Goal: Navigation & Orientation: Find specific page/section

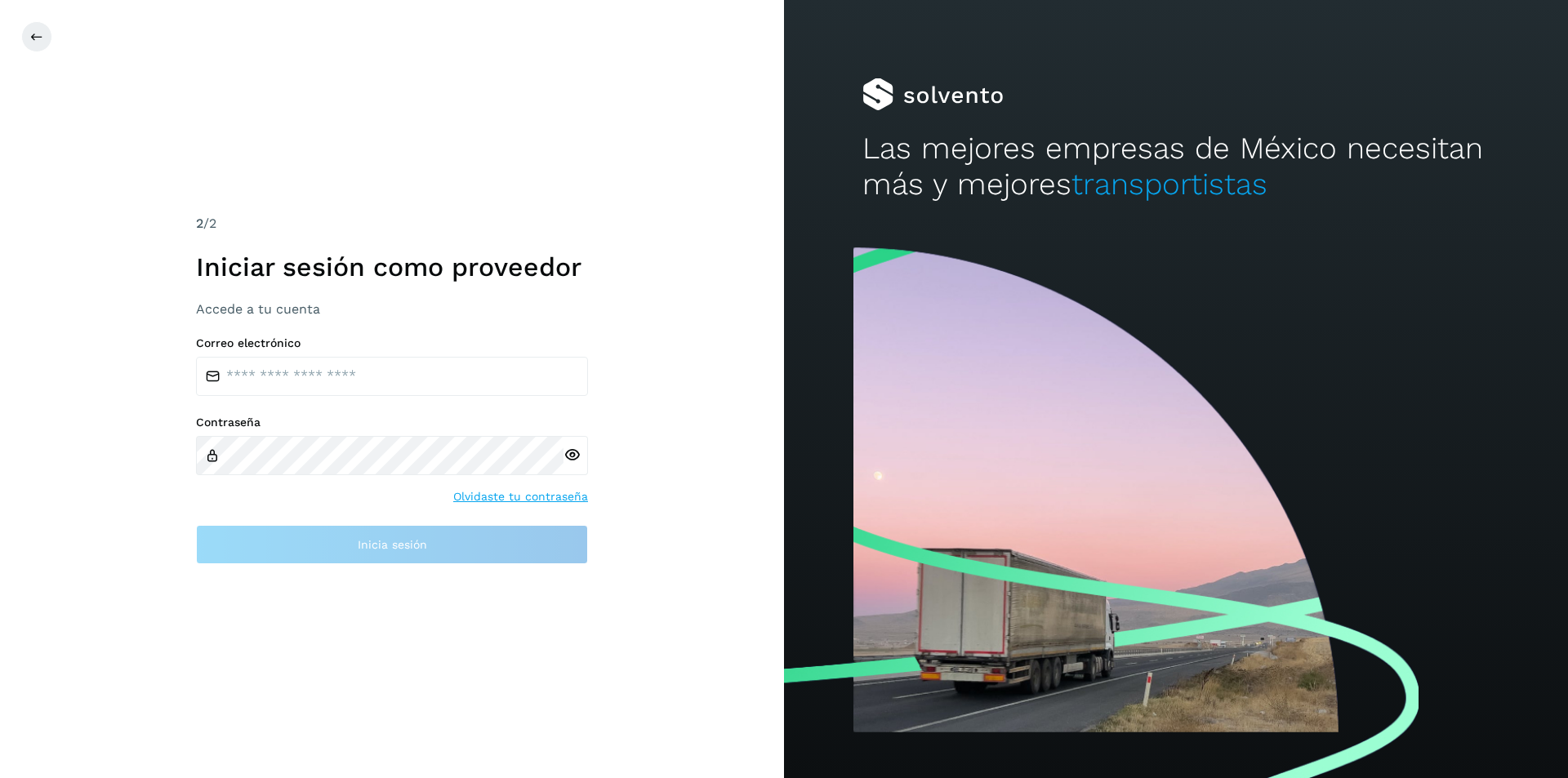
drag, startPoint x: 568, startPoint y: 173, endPoint x: 550, endPoint y: 172, distance: 18.0
click at [568, 173] on div "2 /2 Iniciar sesión como proveedor Accede a tu cuenta Correo electrónico Contra…" at bounding box center [392, 389] width 784 height 778
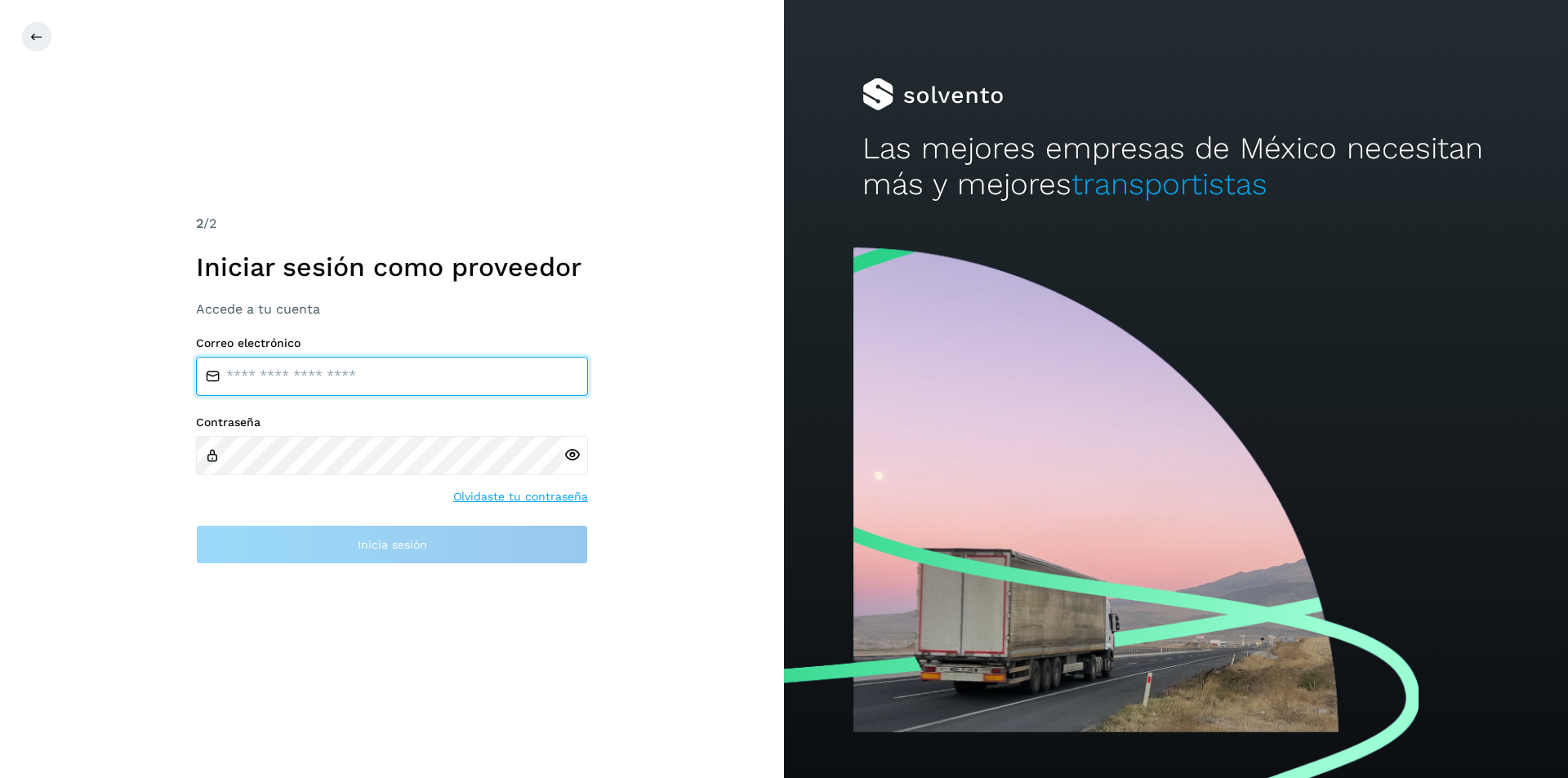
click at [338, 367] on input "email" at bounding box center [392, 376] width 392 height 39
click at [254, 375] on input "email" at bounding box center [392, 376] width 392 height 39
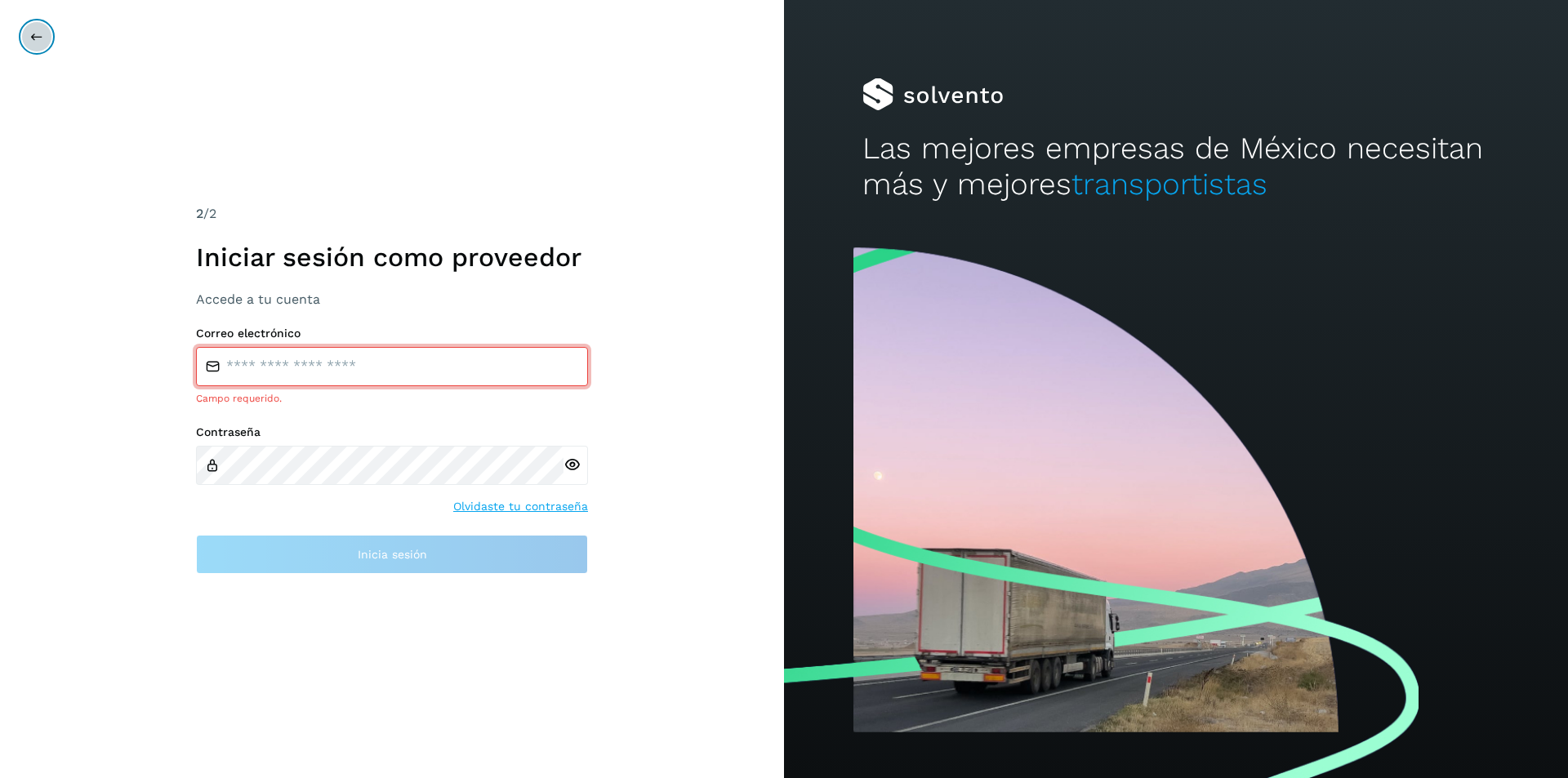
click at [34, 32] on icon at bounding box center [36, 36] width 13 height 13
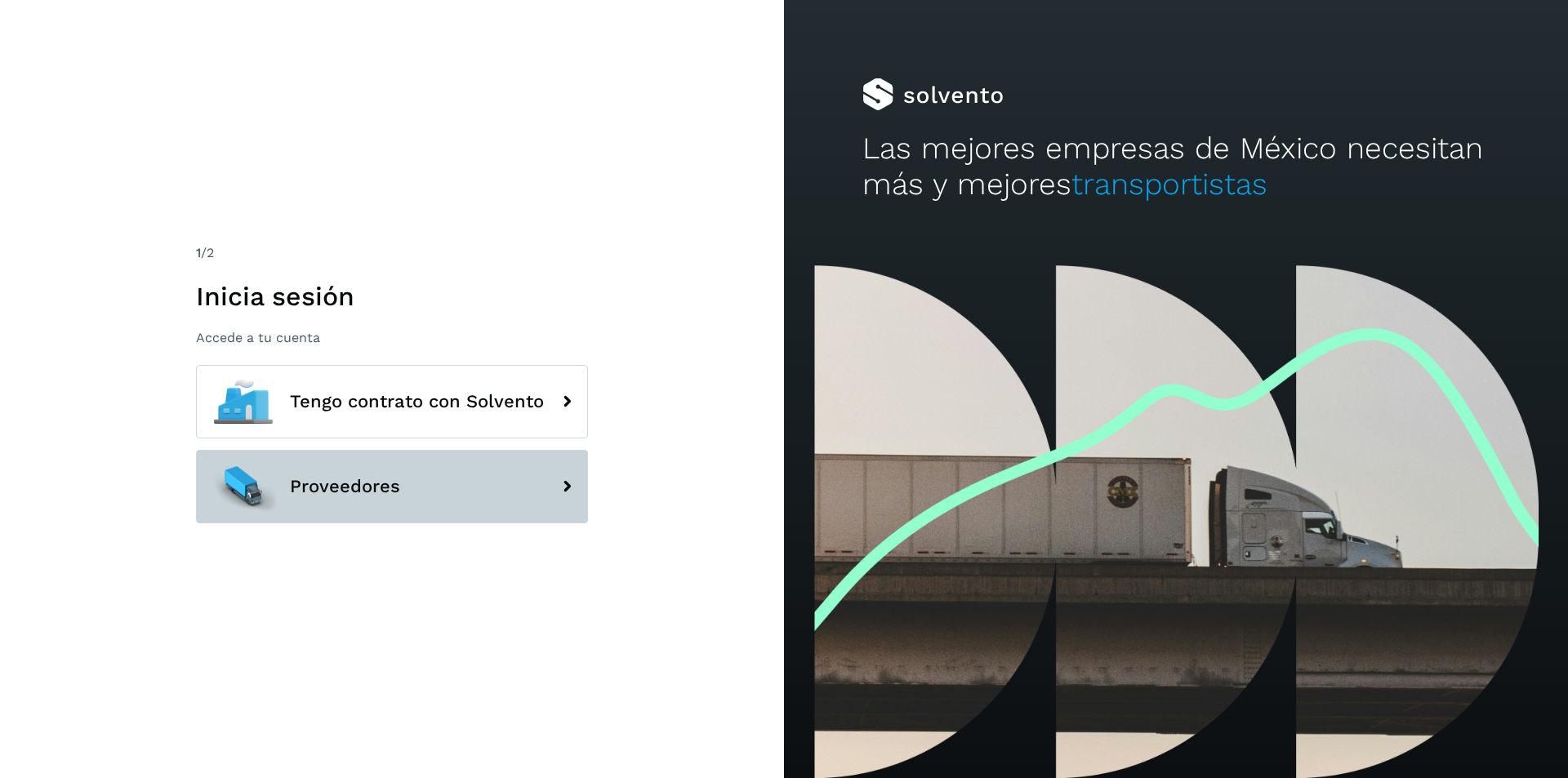
click at [456, 499] on button "Proveedores" at bounding box center [392, 487] width 392 height 74
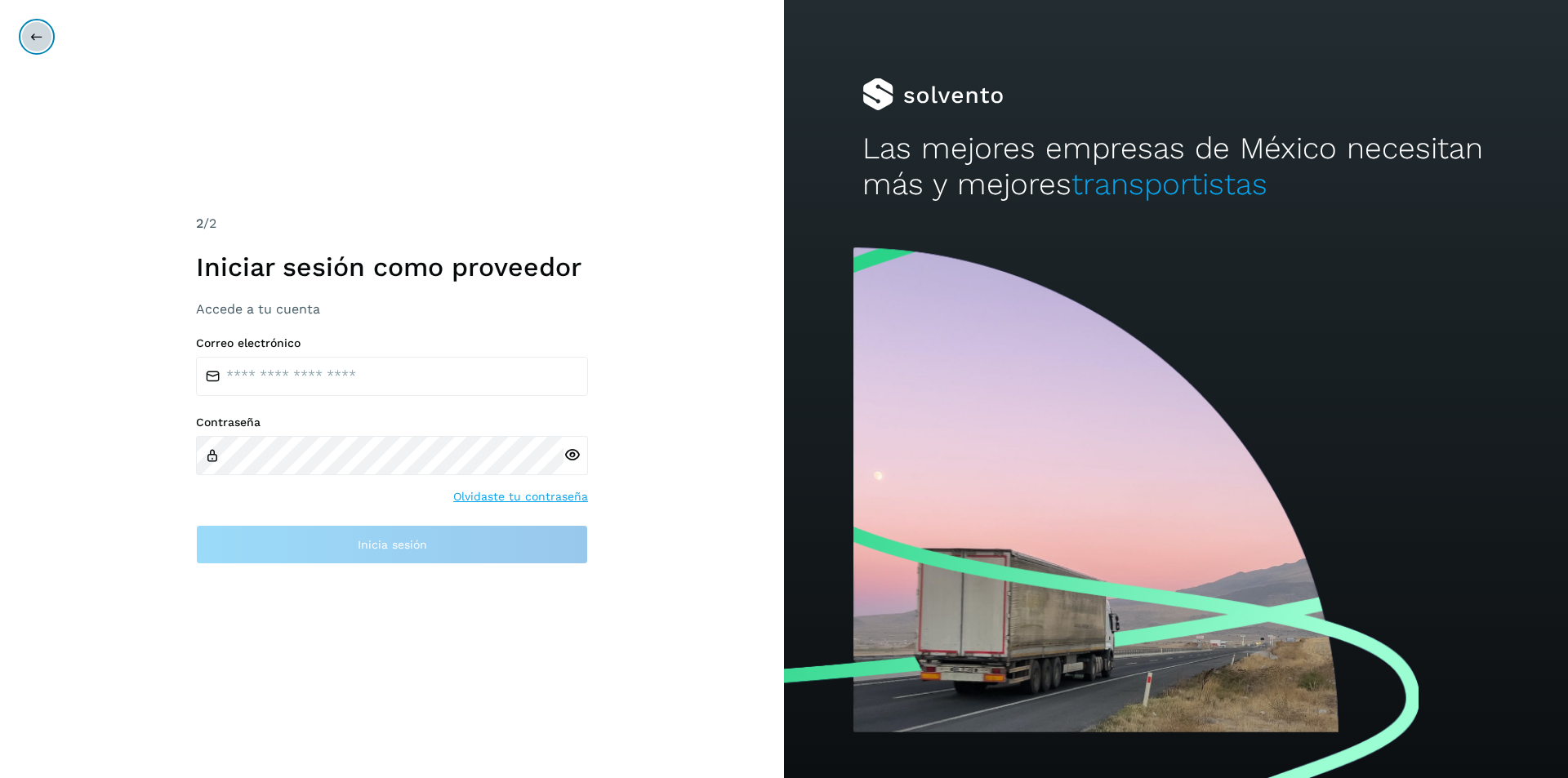
click at [36, 32] on icon at bounding box center [36, 36] width 13 height 13
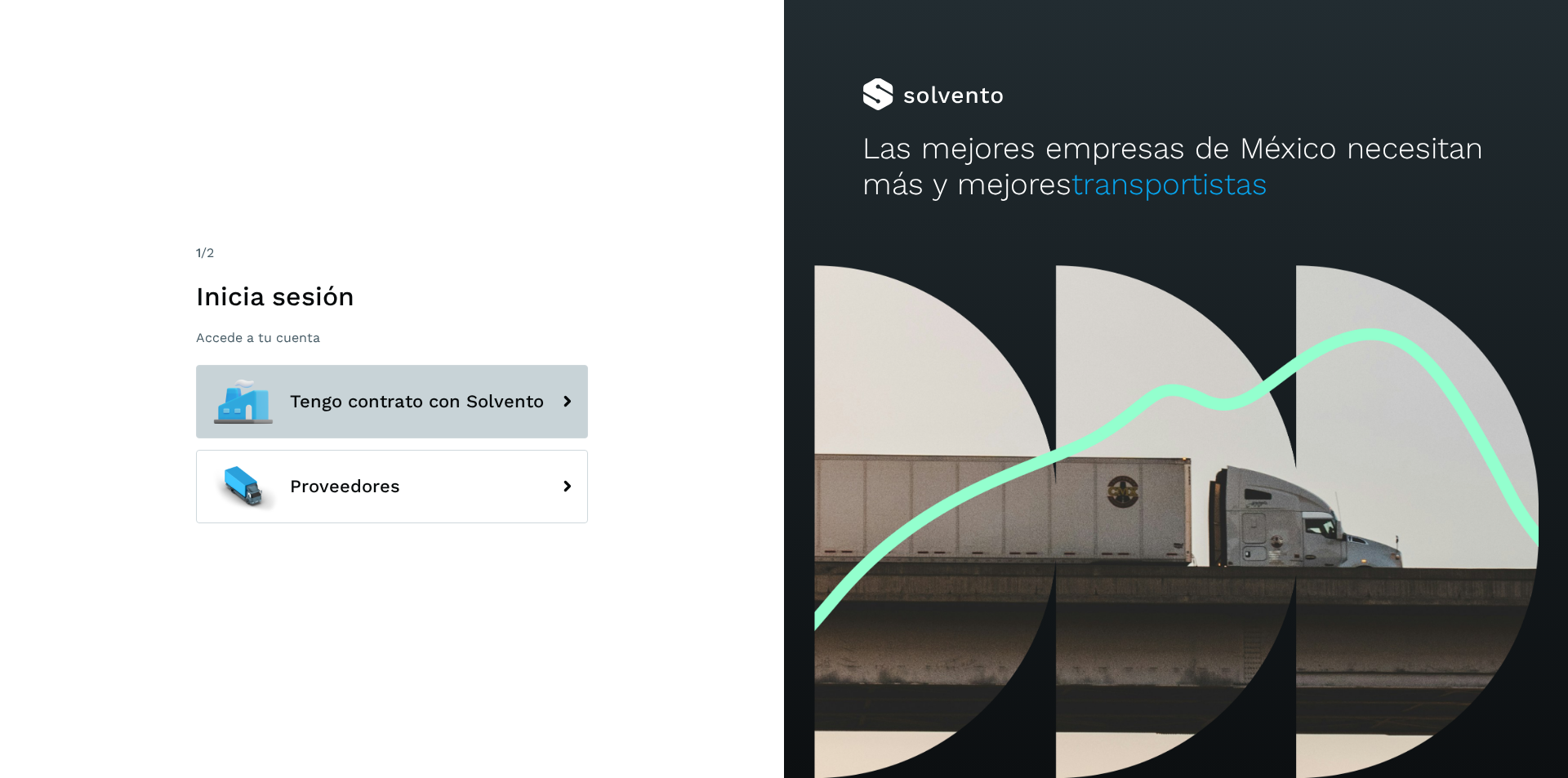
click at [321, 389] on button "Tengo contrato con Solvento" at bounding box center [392, 402] width 392 height 74
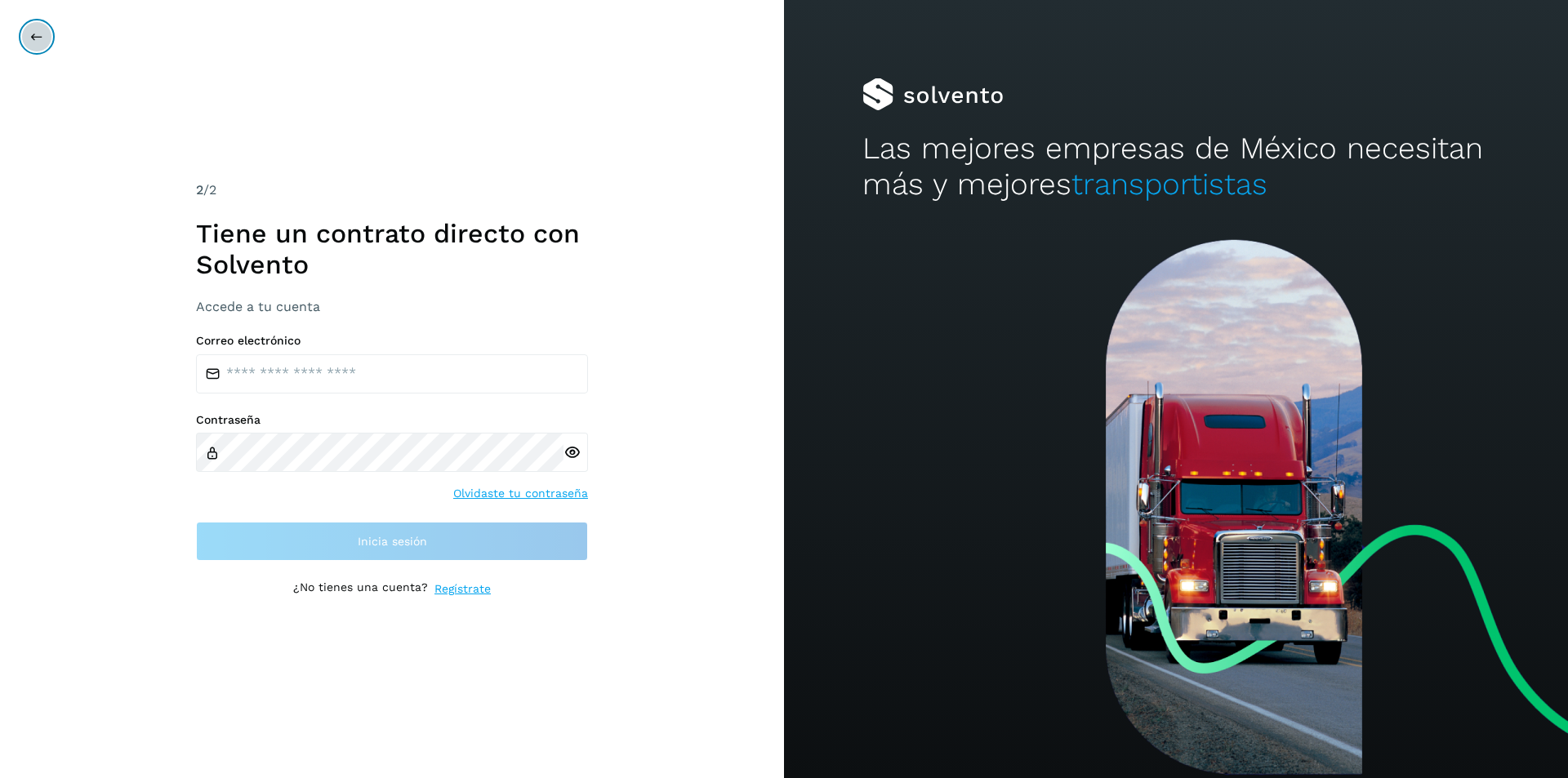
click at [29, 29] on button at bounding box center [36, 36] width 31 height 31
